Goal: Task Accomplishment & Management: Use online tool/utility

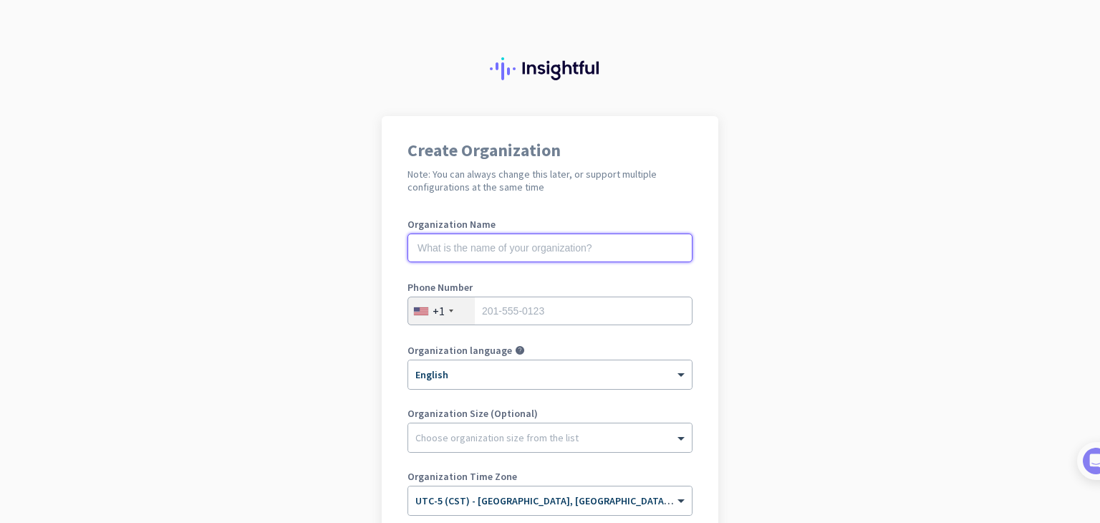
click at [571, 254] on input "text" at bounding box center [550, 248] width 285 height 29
type input "Children and Nutrition"
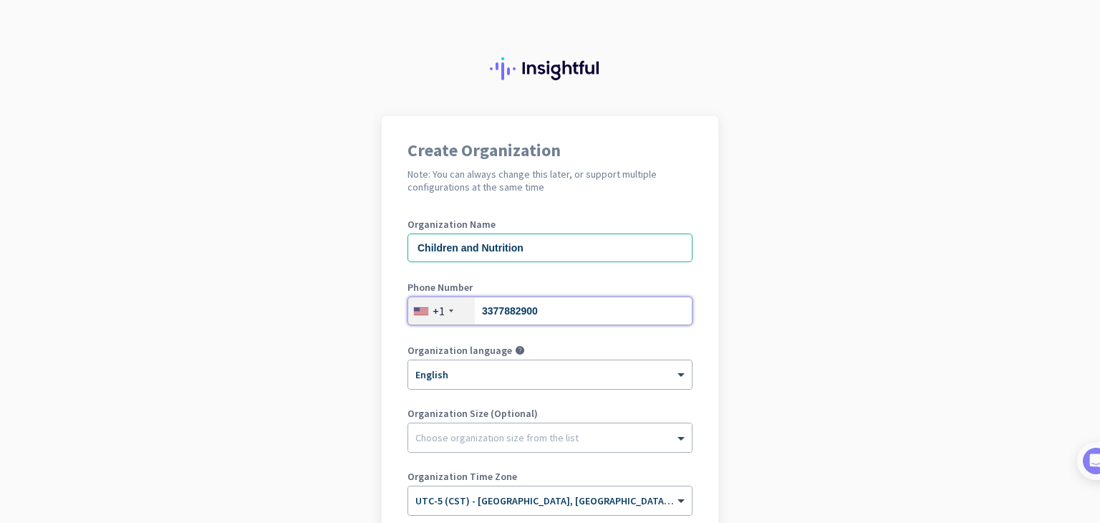
type input "3377882900"
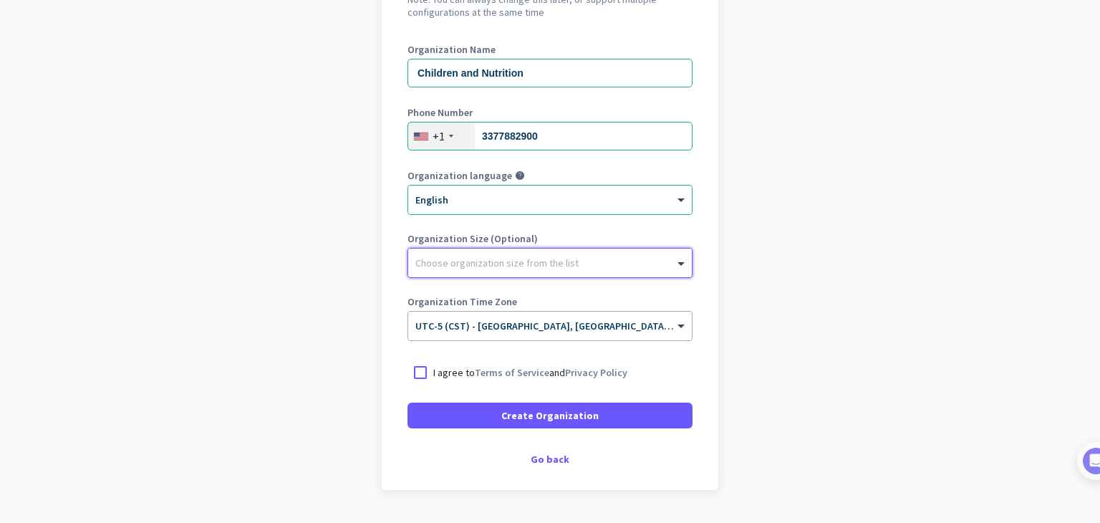
scroll to position [213, 0]
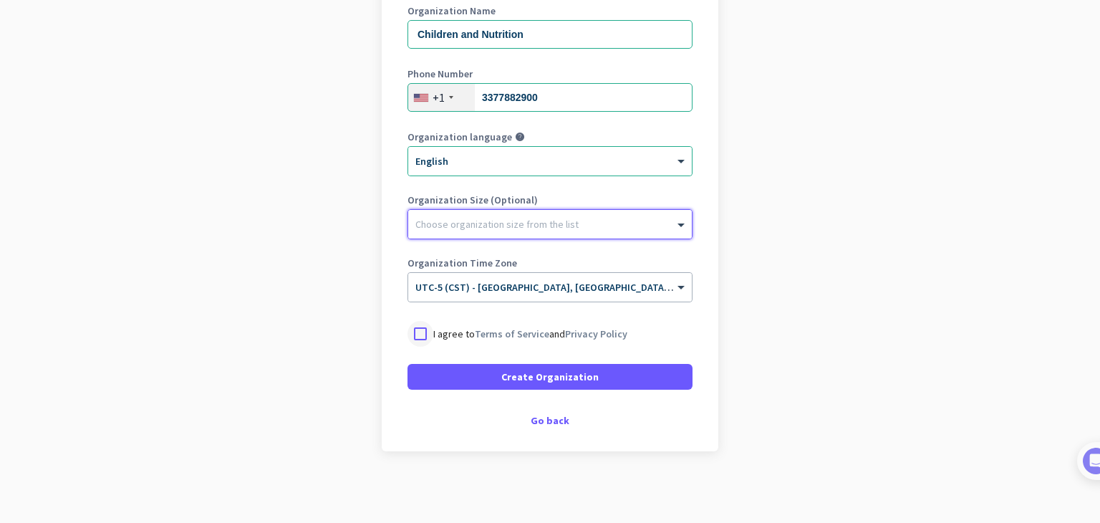
click at [418, 335] on div at bounding box center [421, 334] width 26 height 26
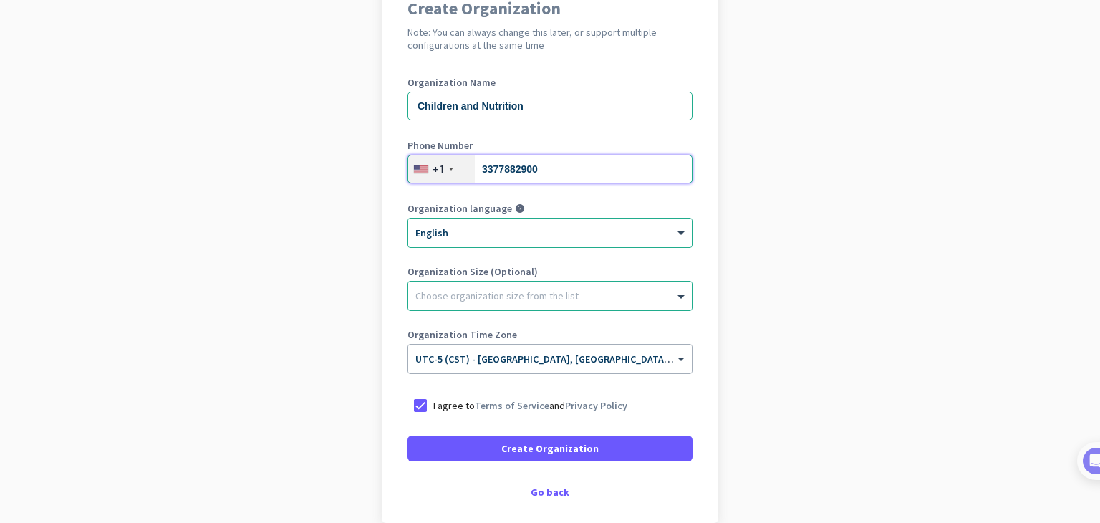
drag, startPoint x: 551, startPoint y: 171, endPoint x: 476, endPoint y: 181, distance: 75.8
click at [476, 181] on input "3377882900" at bounding box center [550, 169] width 285 height 29
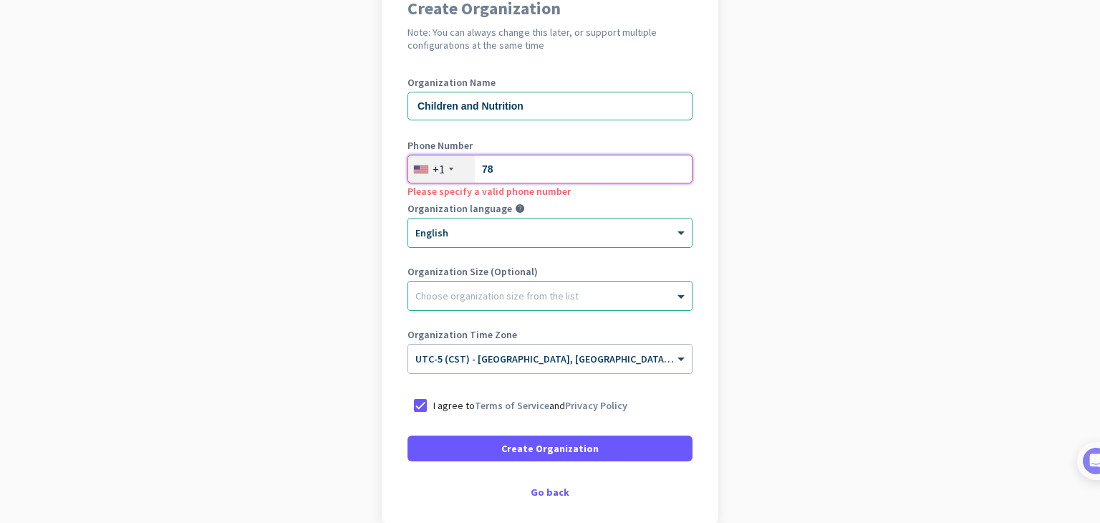
type input "7"
type input "3377882900"
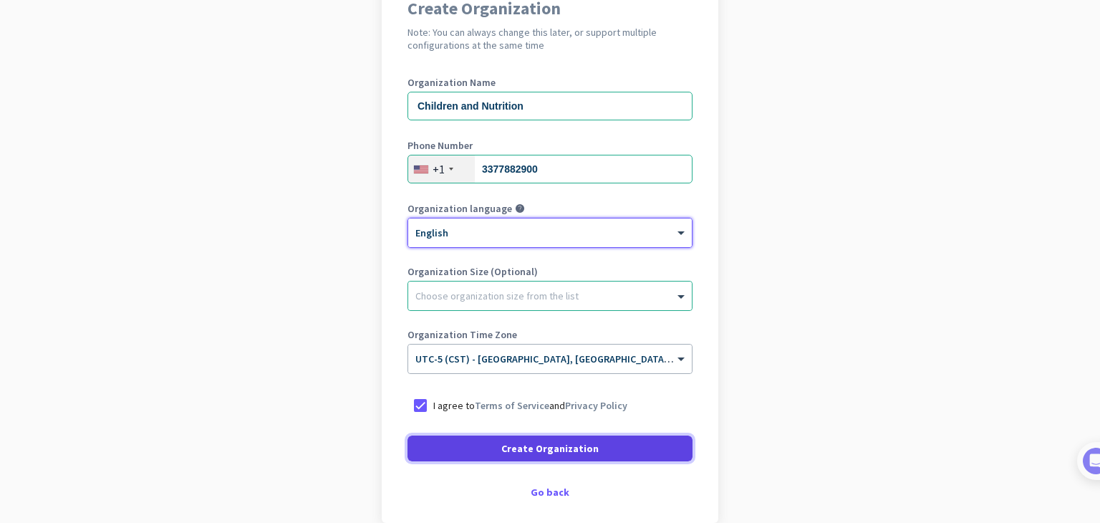
click at [549, 449] on span "Create Organization" at bounding box center [550, 448] width 97 height 14
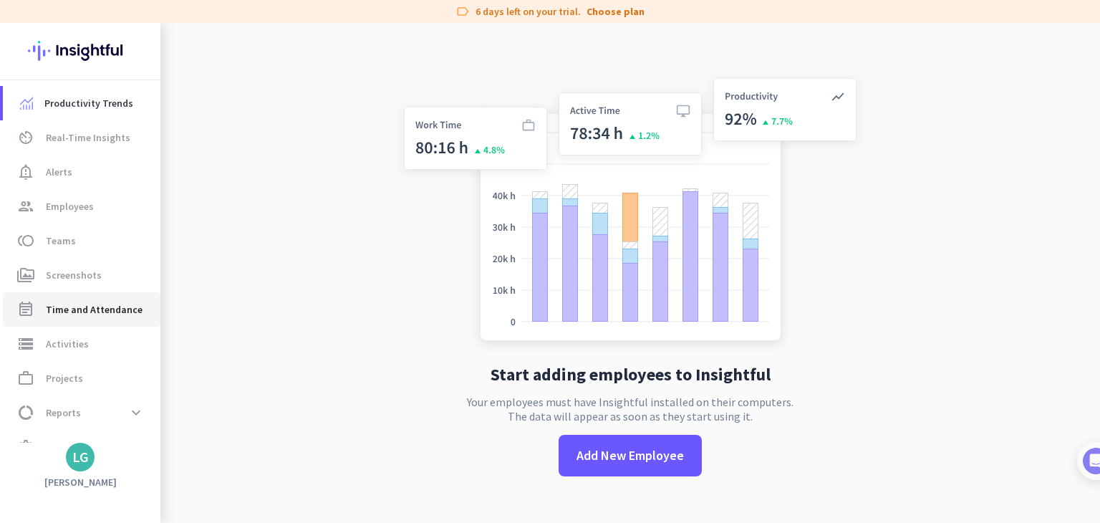
click at [71, 309] on span "Time and Attendance" at bounding box center [94, 309] width 97 height 17
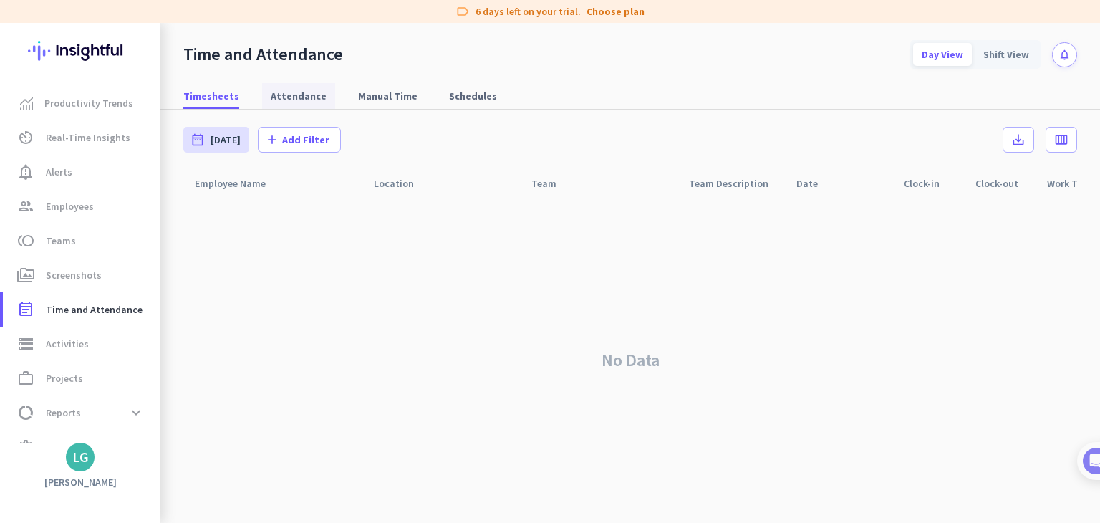
click at [305, 92] on span "Attendance" at bounding box center [299, 96] width 56 height 14
type input "[DATE] - [DATE]"
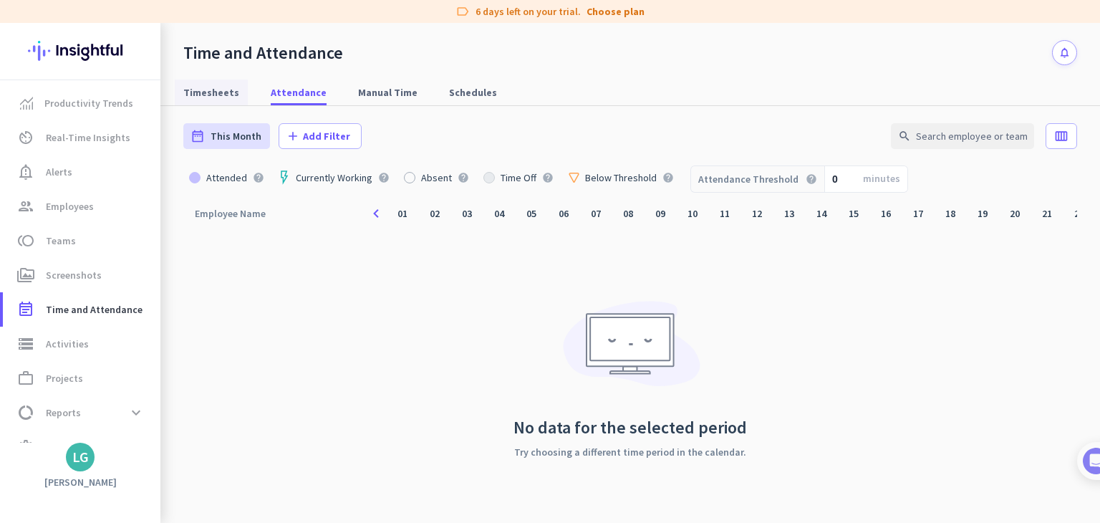
click at [212, 92] on span "Timesheets" at bounding box center [211, 92] width 56 height 14
type input "[DATE] - [DATE]"
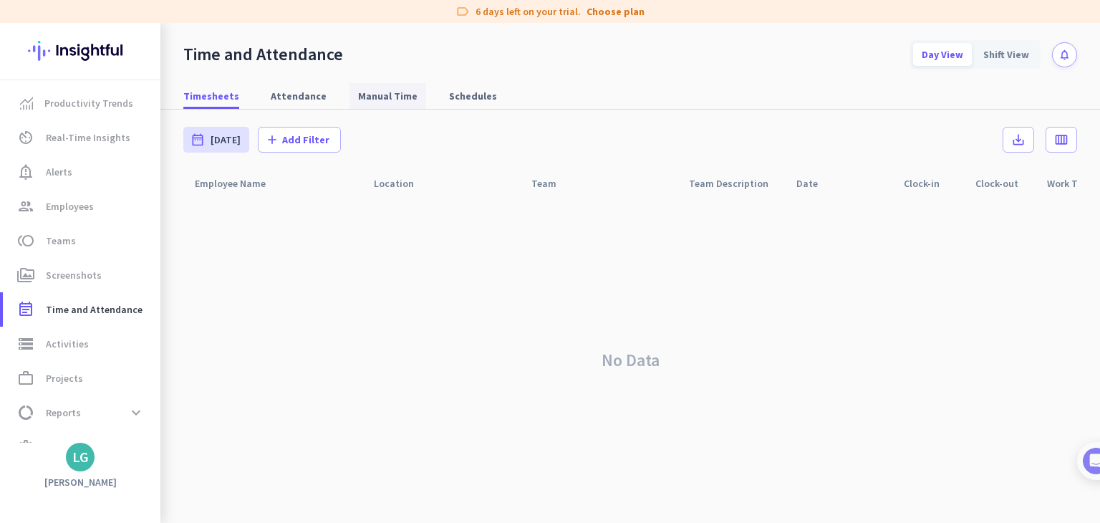
click at [393, 103] on span "Manual Time" at bounding box center [387, 96] width 59 height 26
type input "[DATE] - [DATE]"
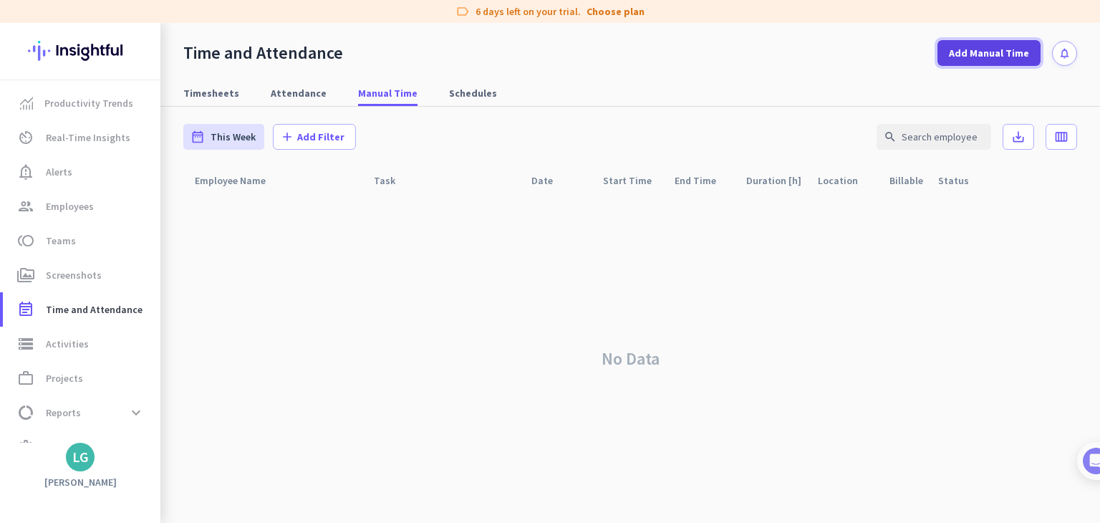
click at [980, 55] on span "Add Manual Time" at bounding box center [989, 53] width 80 height 14
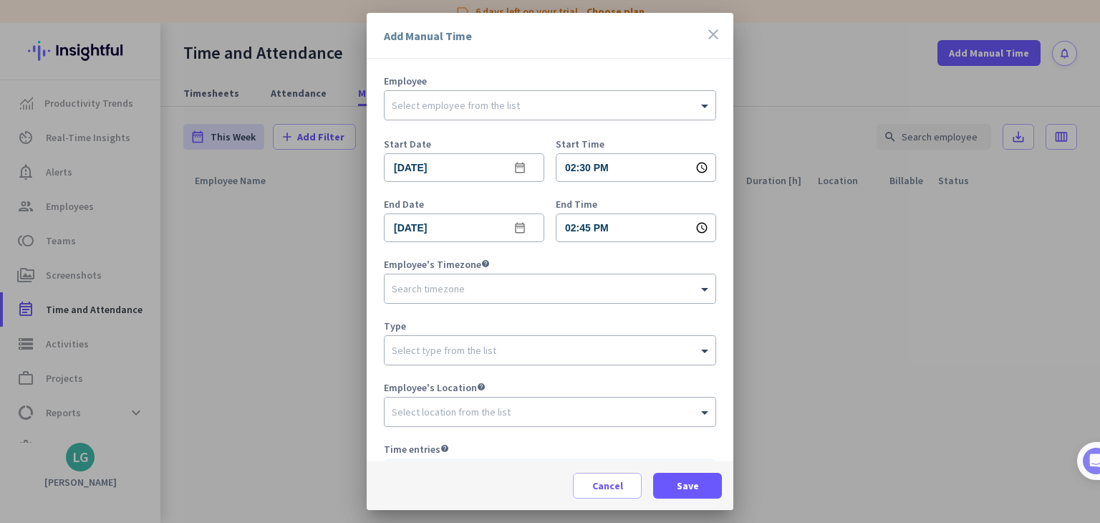
click at [502, 89] on div "Employee Select employee from the list" at bounding box center [550, 104] width 332 height 57
click at [499, 110] on div "Select employee from the list" at bounding box center [456, 105] width 128 height 13
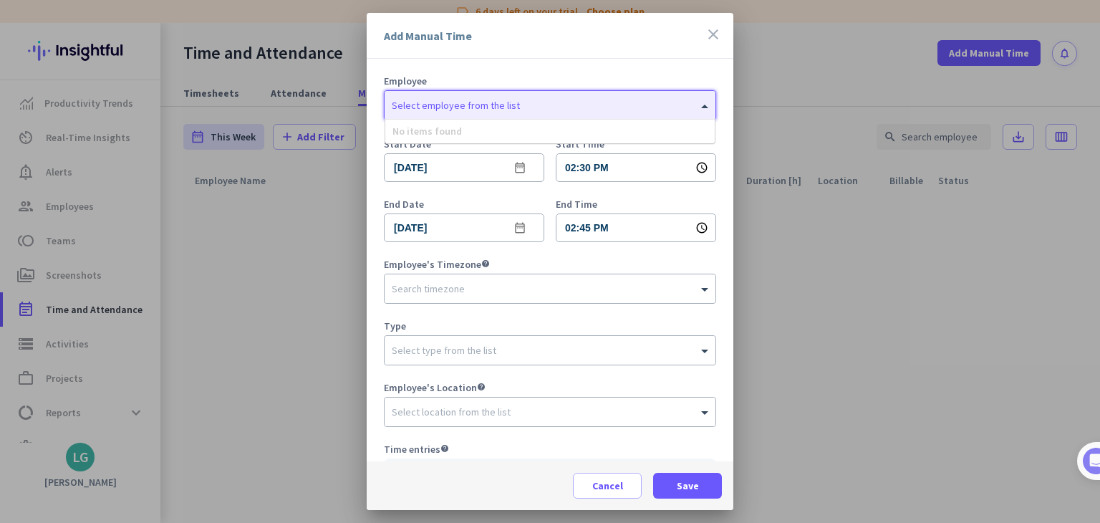
click at [459, 131] on div "No items found" at bounding box center [550, 132] width 330 height 24
type input "[PERSON_NAME]"
click at [268, 264] on div at bounding box center [550, 261] width 1100 height 523
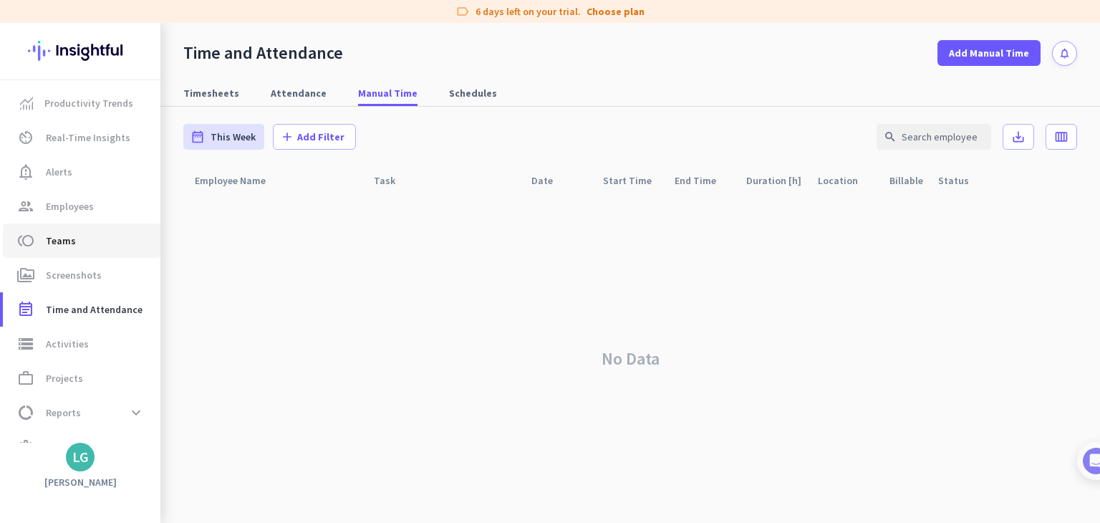
click at [65, 234] on span "Teams" at bounding box center [61, 240] width 30 height 17
type input "[DATE] - [DATE]"
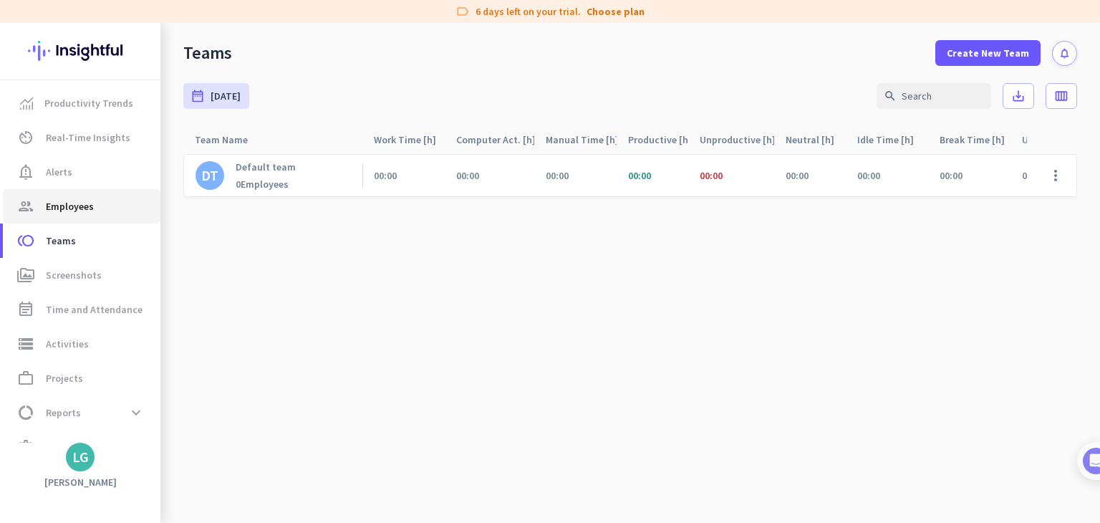
click at [101, 199] on span "group Employees" at bounding box center [81, 206] width 135 height 17
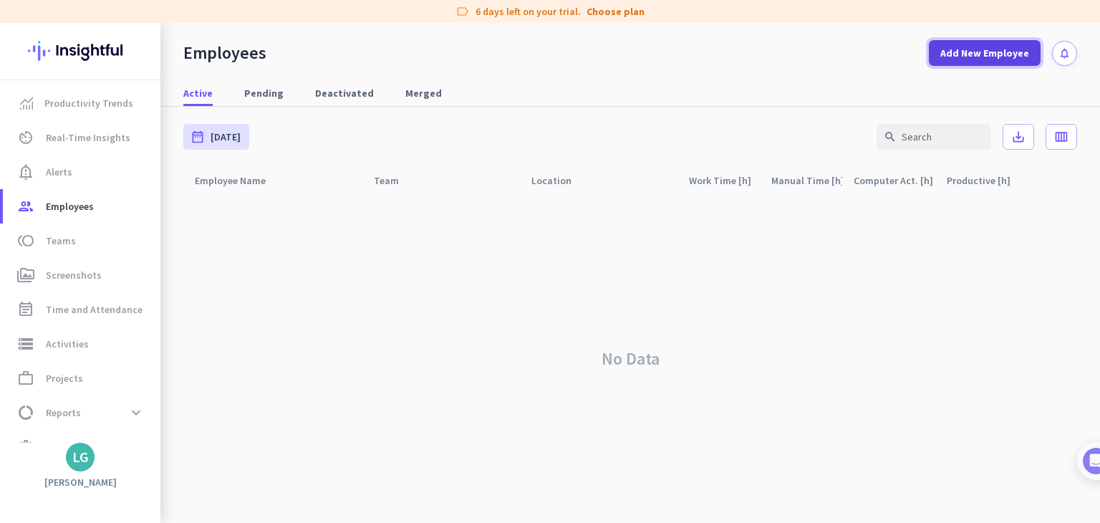
click at [954, 57] on span "Add New Employee" at bounding box center [985, 53] width 89 height 14
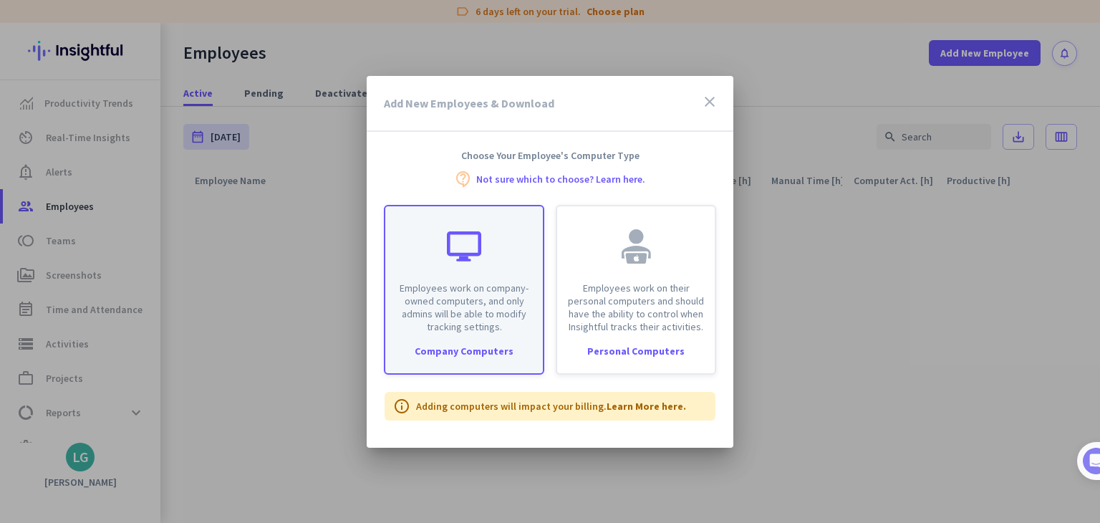
click at [466, 253] on div at bounding box center [464, 246] width 34 height 34
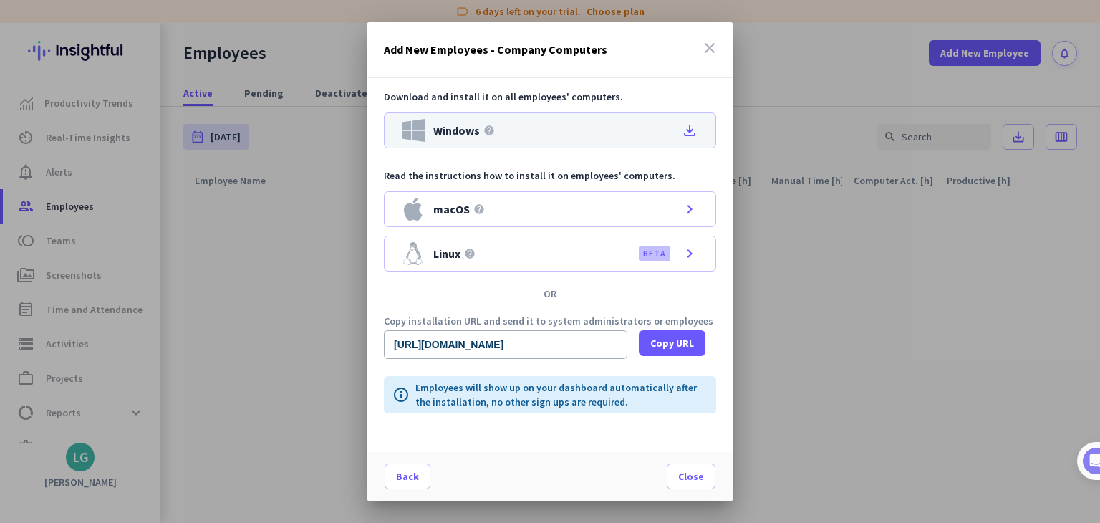
click at [466, 130] on span "Windows" at bounding box center [456, 130] width 47 height 11
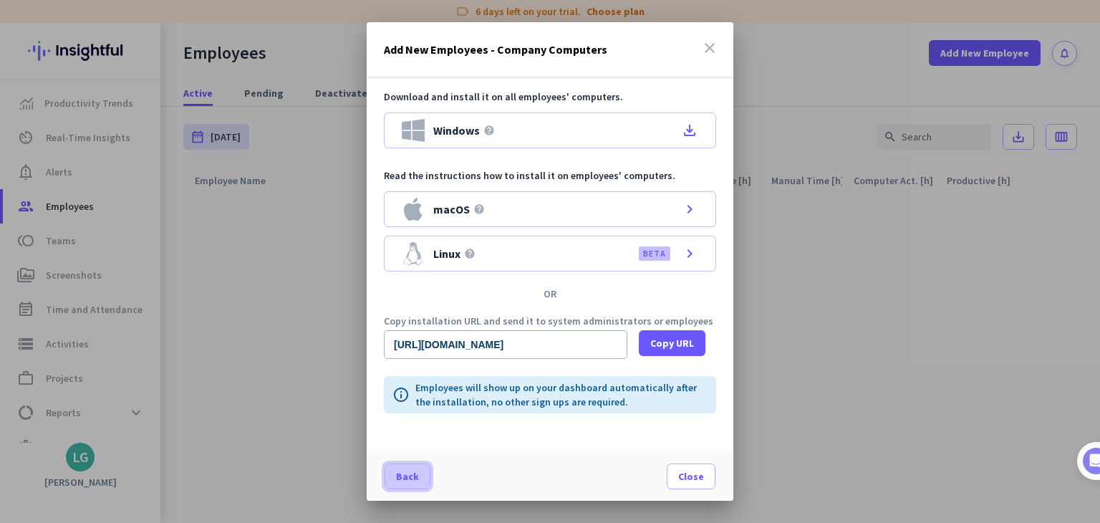
click at [419, 478] on span at bounding box center [407, 476] width 44 height 34
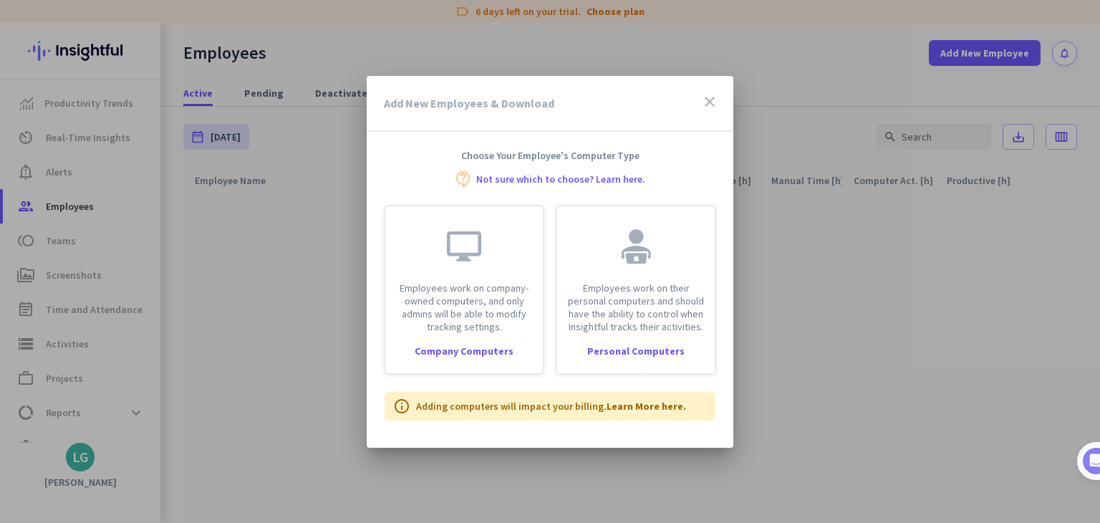
click at [707, 96] on icon "close" at bounding box center [709, 101] width 17 height 17
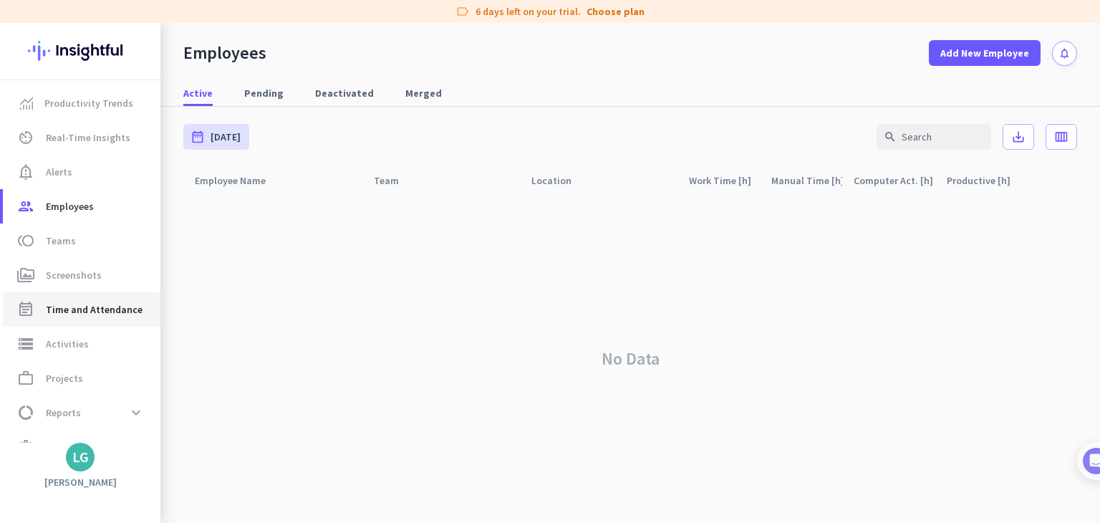
click at [90, 310] on span "Time and Attendance" at bounding box center [94, 309] width 97 height 17
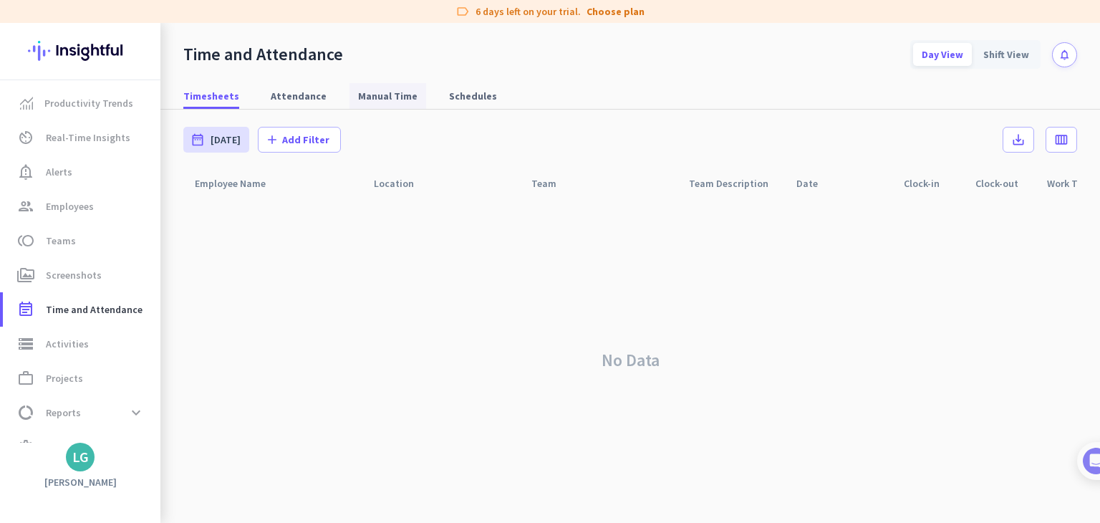
click at [387, 98] on span "Manual Time" at bounding box center [387, 96] width 59 height 14
type input "[DATE] - [DATE]"
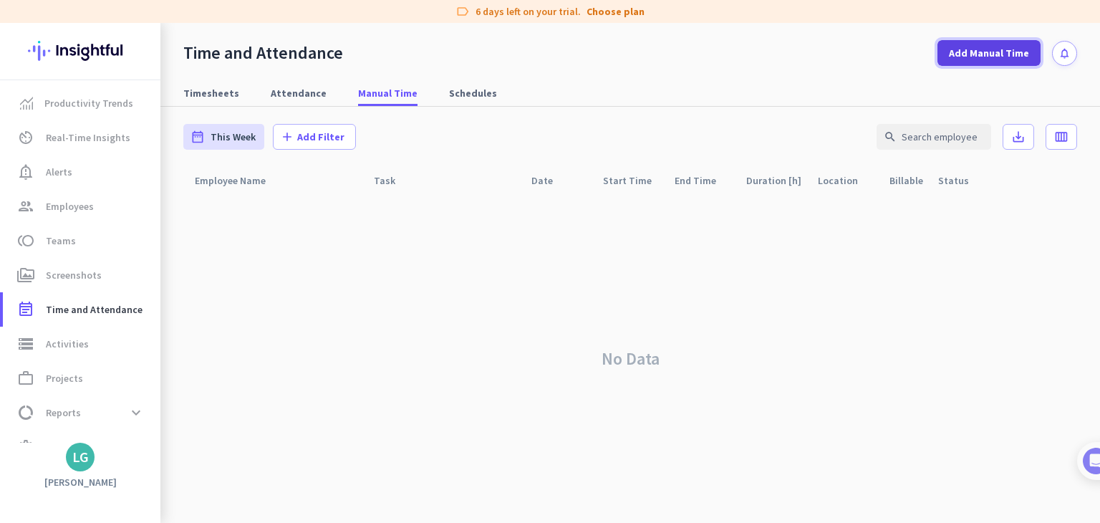
click at [967, 55] on span "Add Manual Time" at bounding box center [989, 53] width 80 height 14
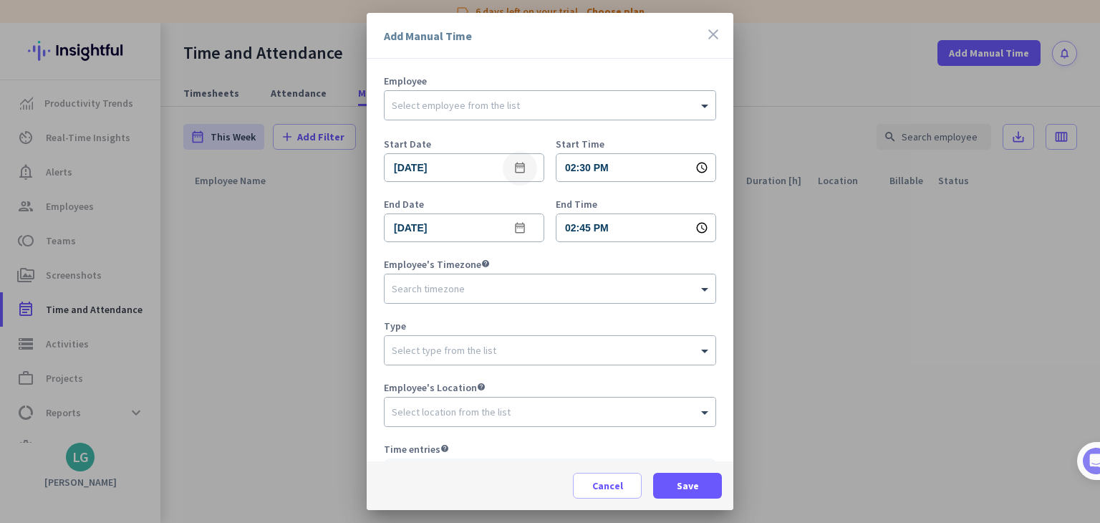
click at [528, 166] on span "Open calendar" at bounding box center [520, 168] width 34 height 34
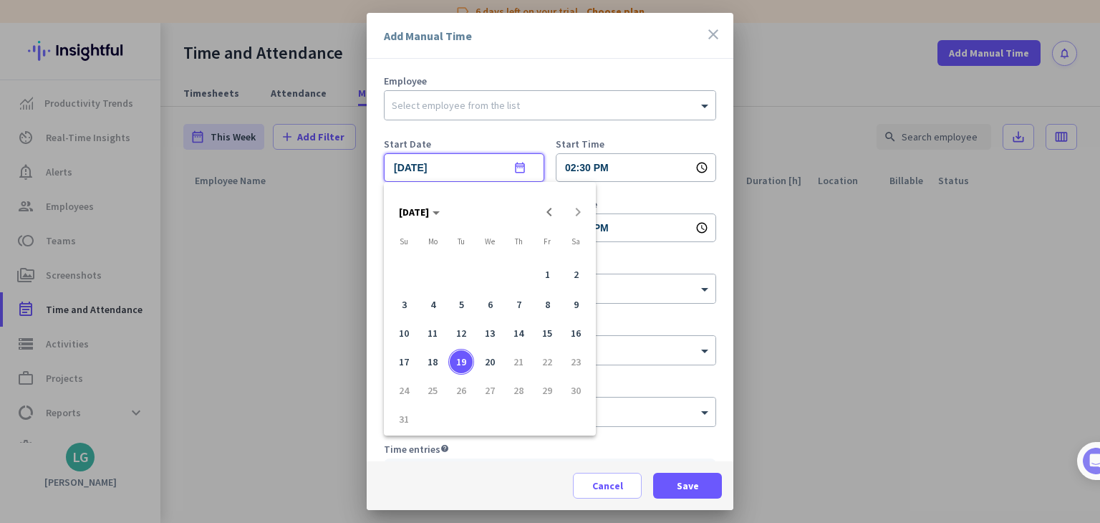
click at [542, 277] on span "1" at bounding box center [547, 273] width 26 height 29
type input "[DATE]"
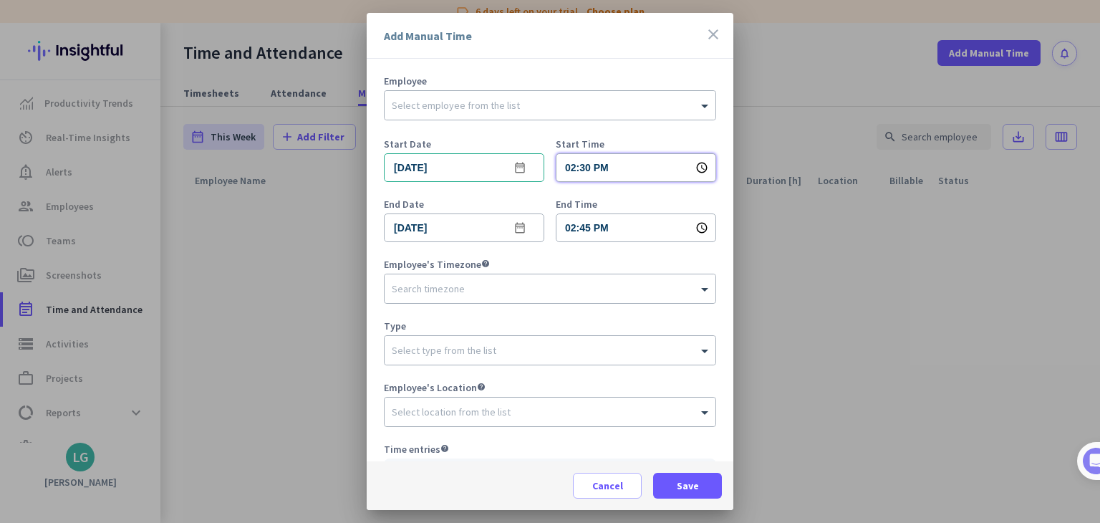
click at [622, 170] on input "02:30 PM" at bounding box center [636, 167] width 160 height 29
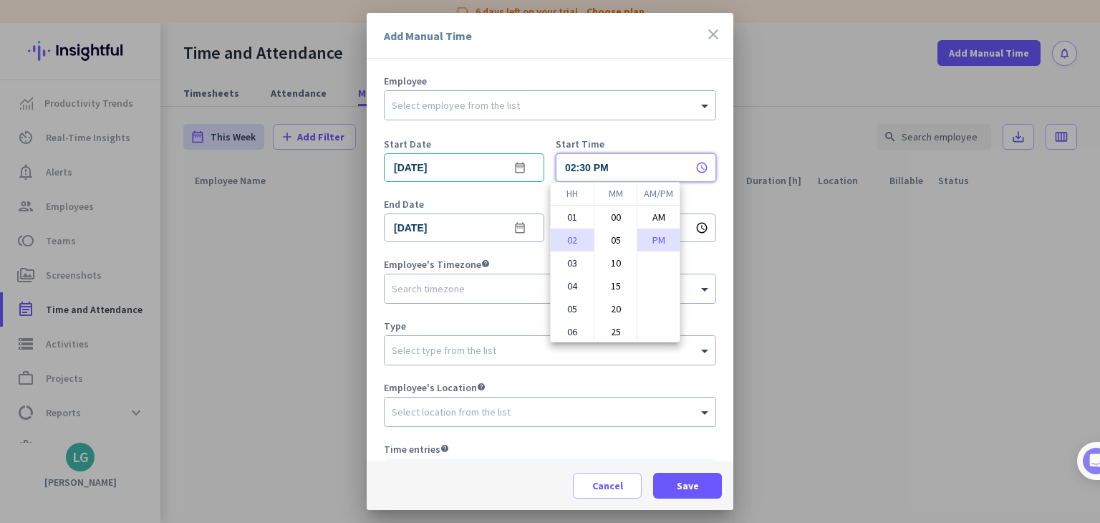
scroll to position [107, 0]
drag, startPoint x: 622, startPoint y: 170, endPoint x: 568, endPoint y: 170, distance: 53.7
click at [568, 170] on div at bounding box center [550, 261] width 1100 height 523
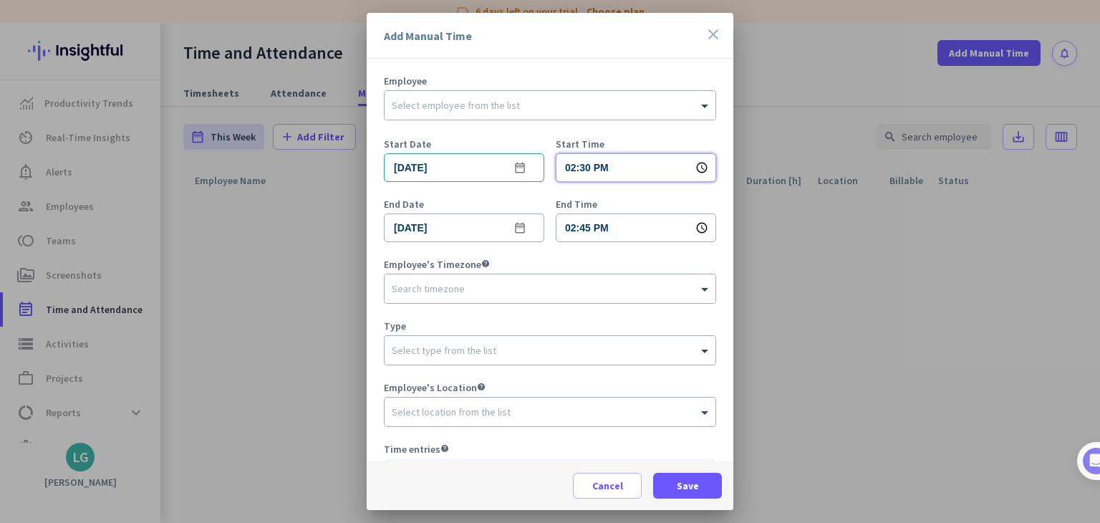
click at [567, 170] on input "02:30 PM" at bounding box center [636, 167] width 160 height 29
click at [573, 168] on input "02:30 PM" at bounding box center [636, 167] width 160 height 29
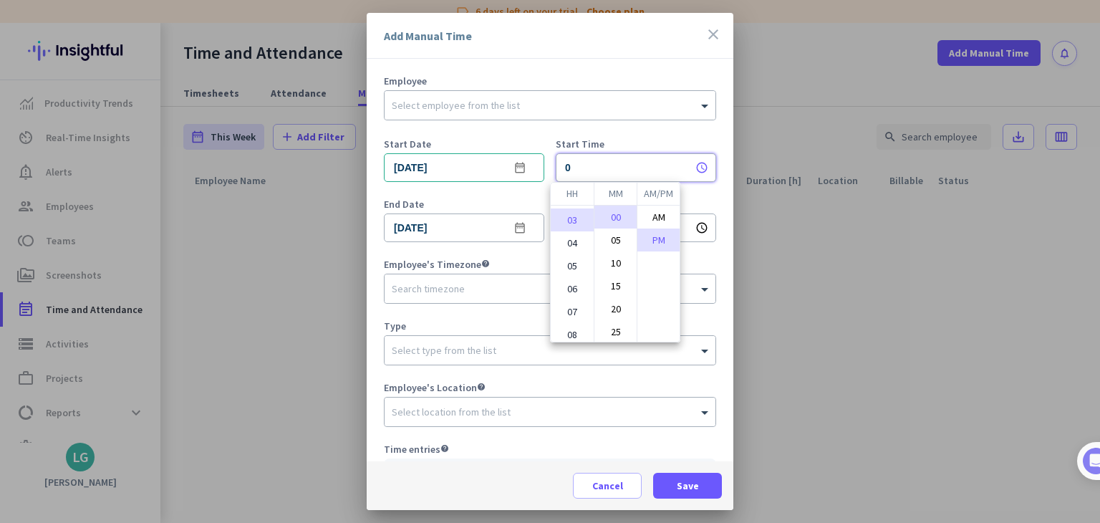
scroll to position [138, 0]
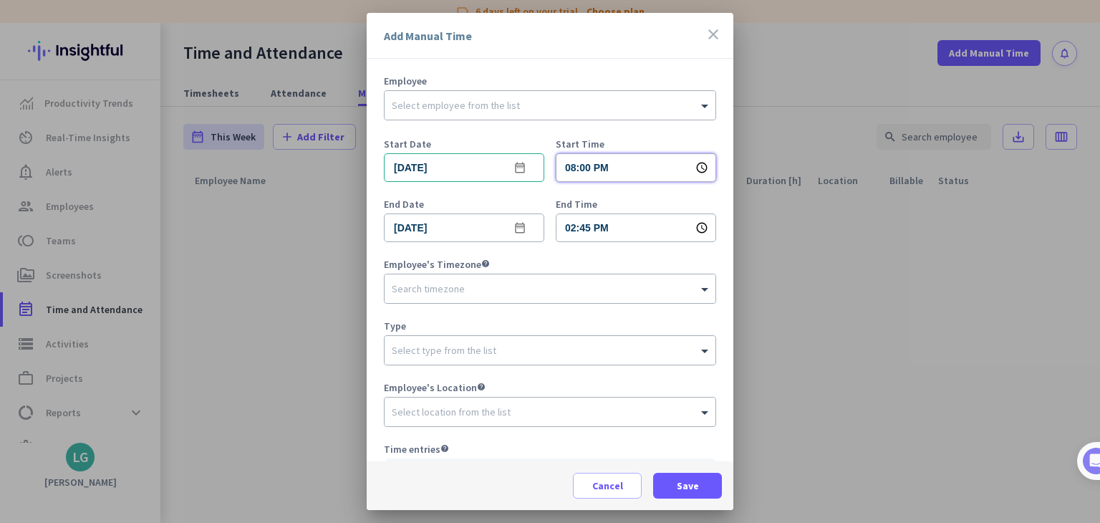
click at [629, 155] on input "08:00 PM" at bounding box center [636, 167] width 160 height 29
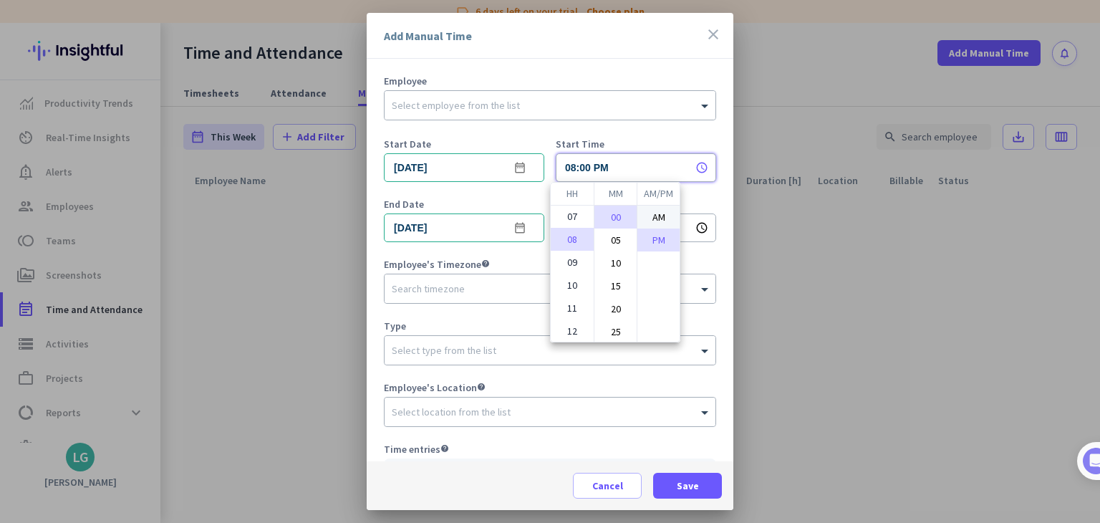
click at [671, 213] on li "AM" at bounding box center [659, 217] width 42 height 23
type input "08:00 AM"
click at [708, 272] on div at bounding box center [550, 261] width 1100 height 523
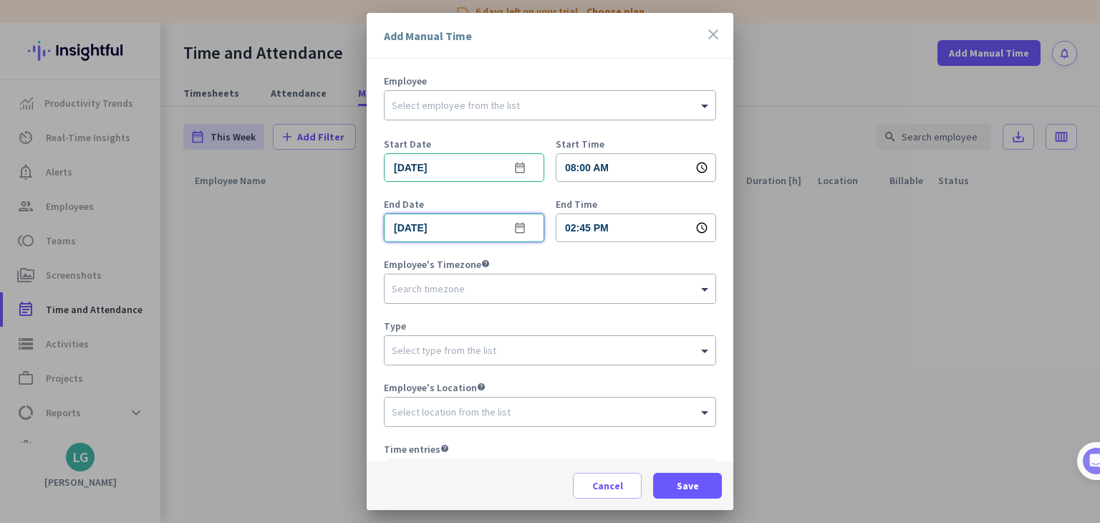
click at [533, 226] on input "[DATE]" at bounding box center [464, 227] width 160 height 29
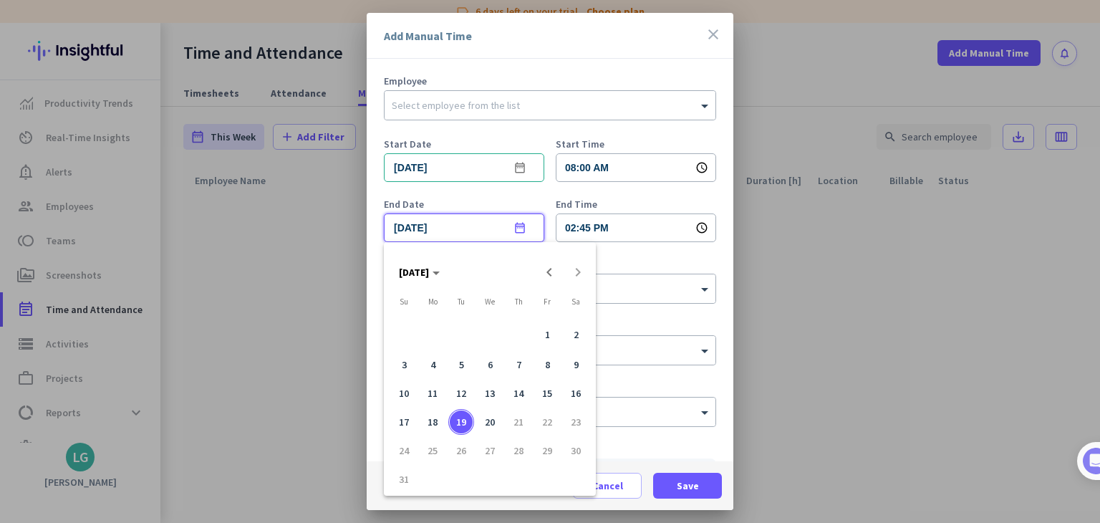
click at [543, 333] on span "1" at bounding box center [547, 334] width 26 height 29
type input "[DATE]"
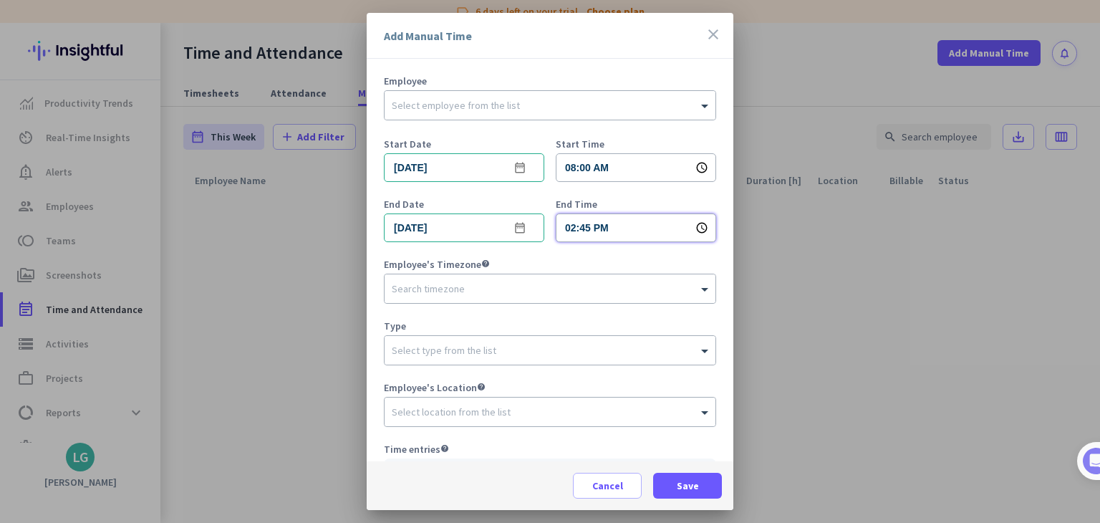
click at [646, 224] on input "02:45 PM" at bounding box center [636, 227] width 160 height 29
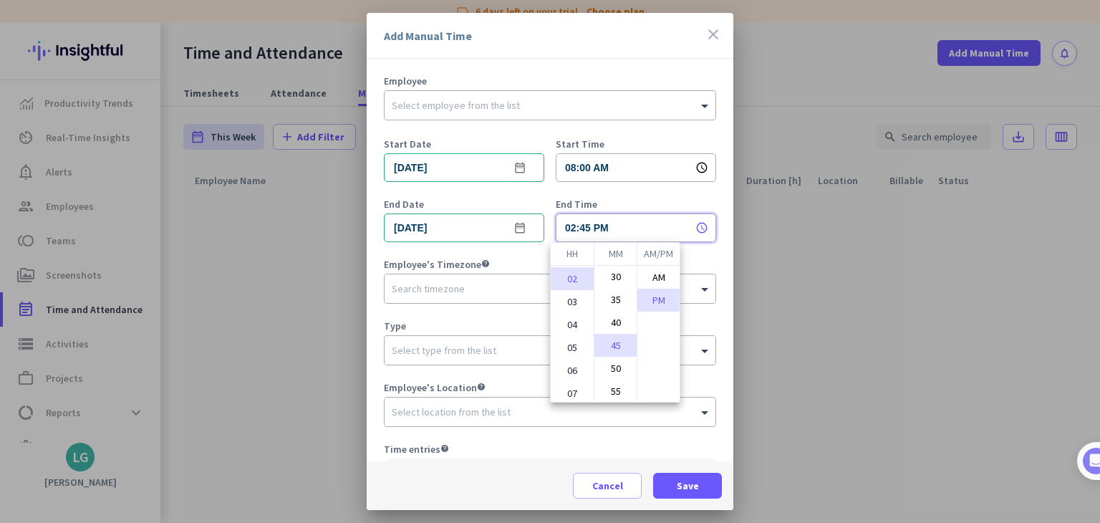
drag, startPoint x: 639, startPoint y: 226, endPoint x: 525, endPoint y: 236, distance: 114.3
click at [530, 232] on div at bounding box center [550, 261] width 1100 height 523
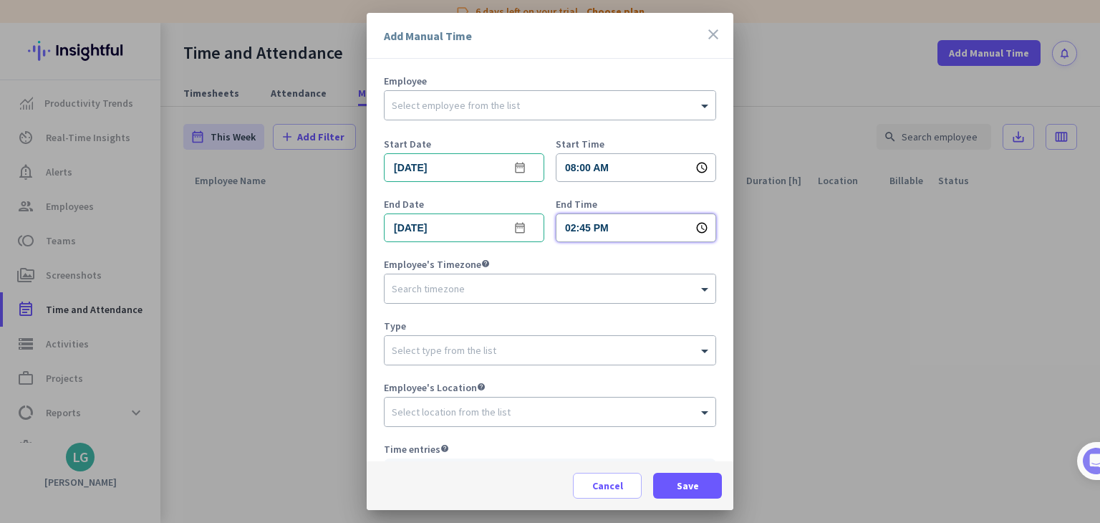
click at [618, 230] on input "02:45 PM" at bounding box center [636, 227] width 160 height 29
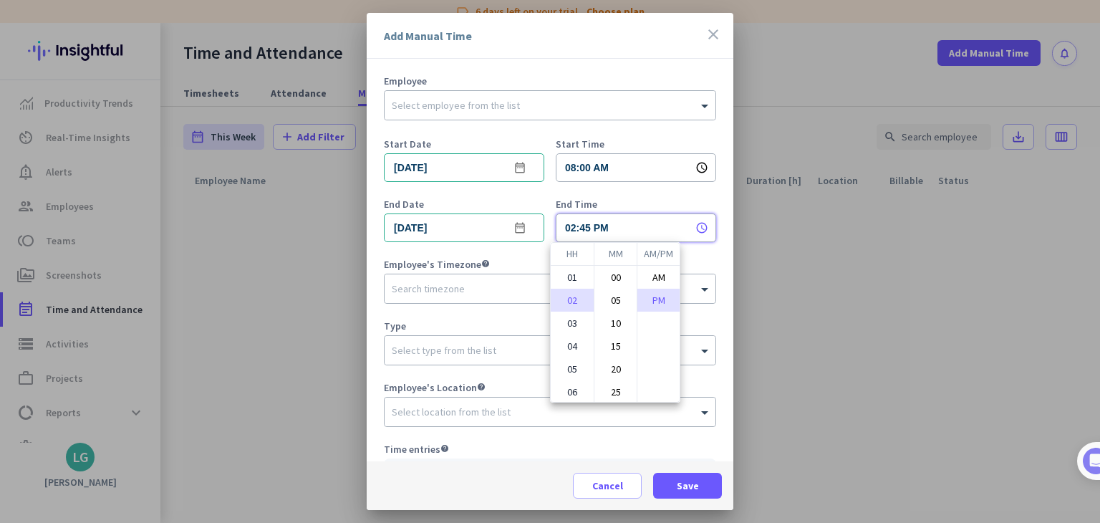
click at [618, 230] on div at bounding box center [550, 261] width 1100 height 523
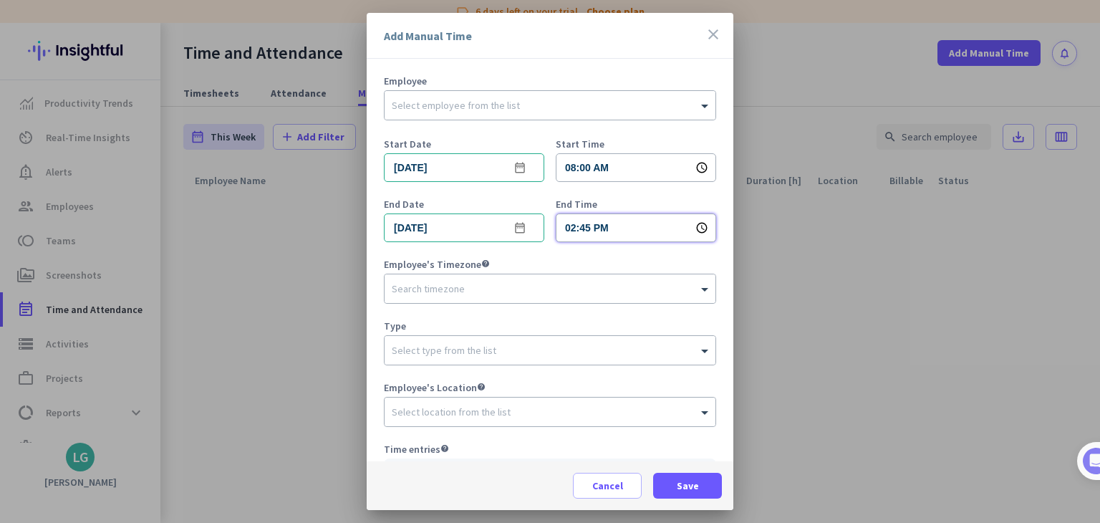
click at [618, 230] on input "02:45 PM" at bounding box center [636, 227] width 160 height 29
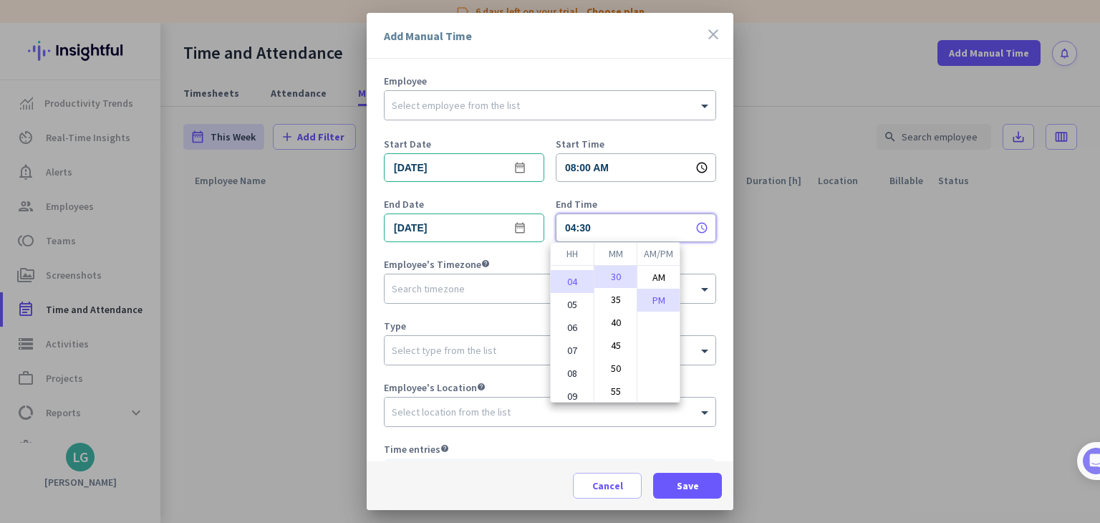
scroll to position [107, 0]
type input "04:30 PM"
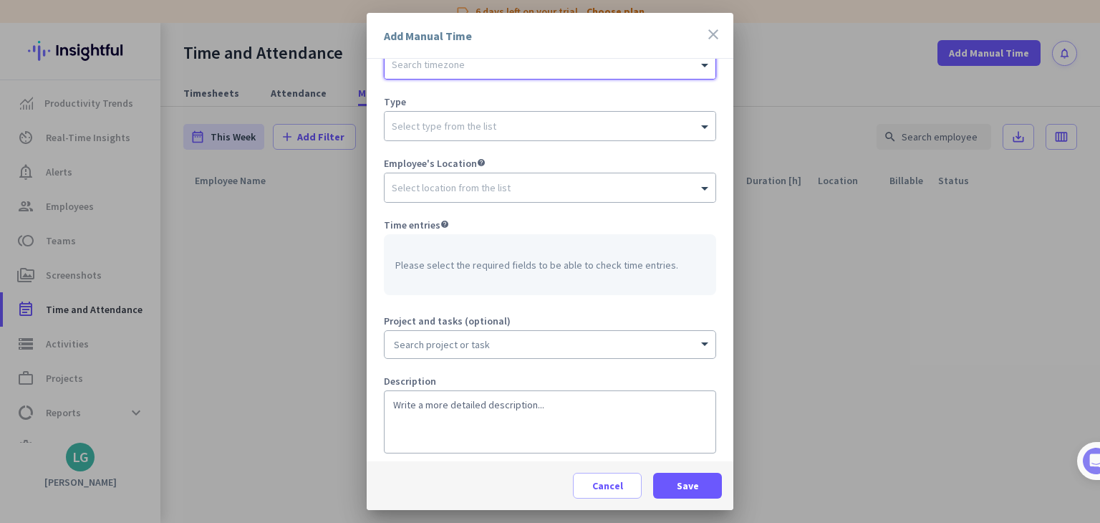
scroll to position [234, 0]
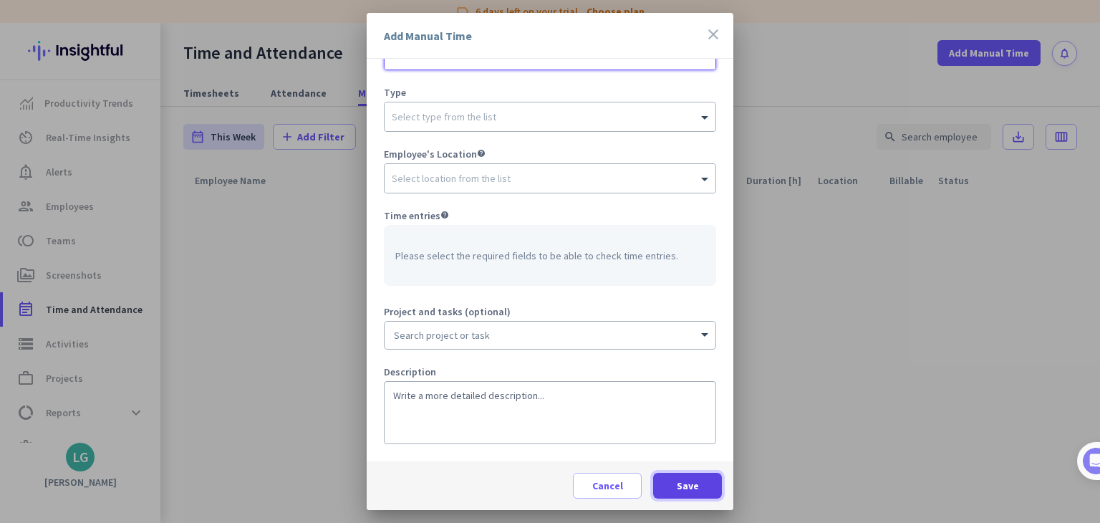
click at [686, 479] on span "Save" at bounding box center [688, 486] width 22 height 14
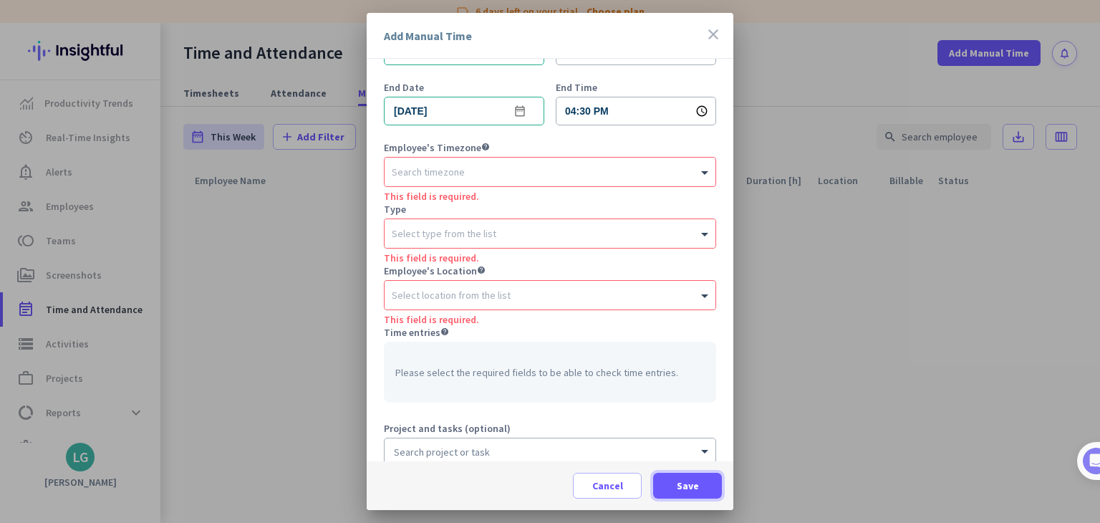
scroll to position [0, 0]
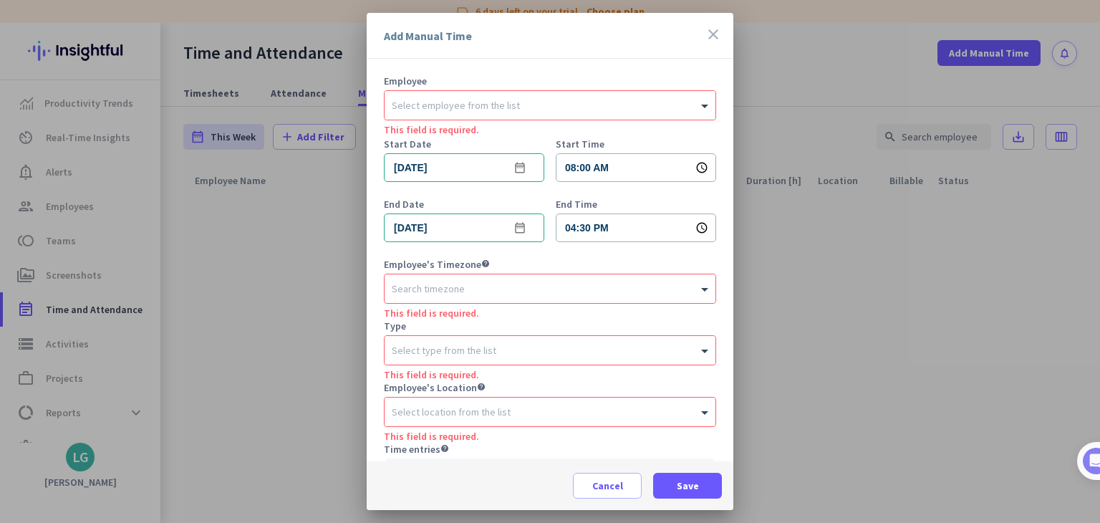
click at [711, 36] on icon "close" at bounding box center [713, 34] width 17 height 17
